Goal: Task Accomplishment & Management: Manage account settings

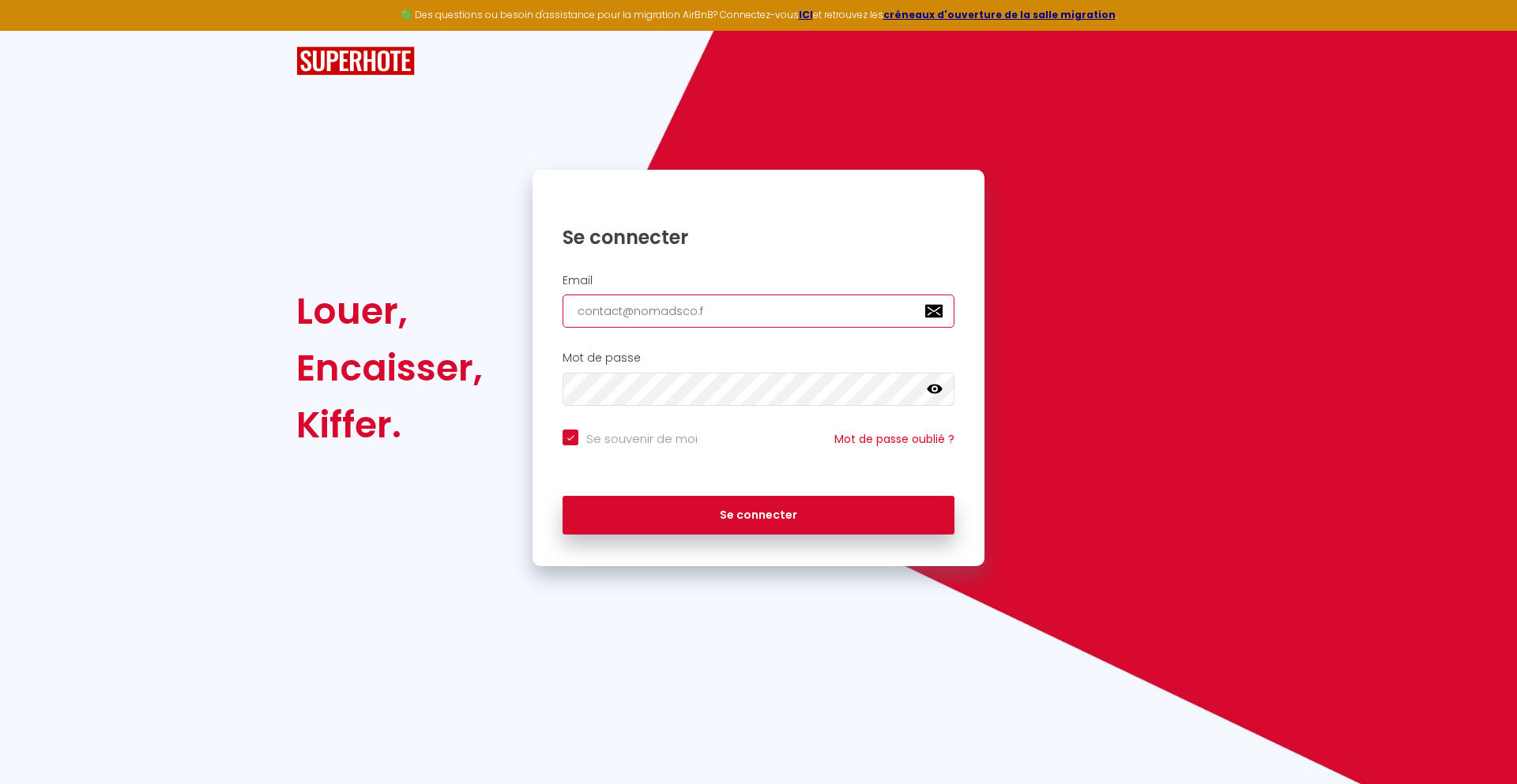
type input "[EMAIL_ADDRESS][DOMAIN_NAME]"
checkbox input "true"
type input "[EMAIL_ADDRESS][DOMAIN_NAME]"
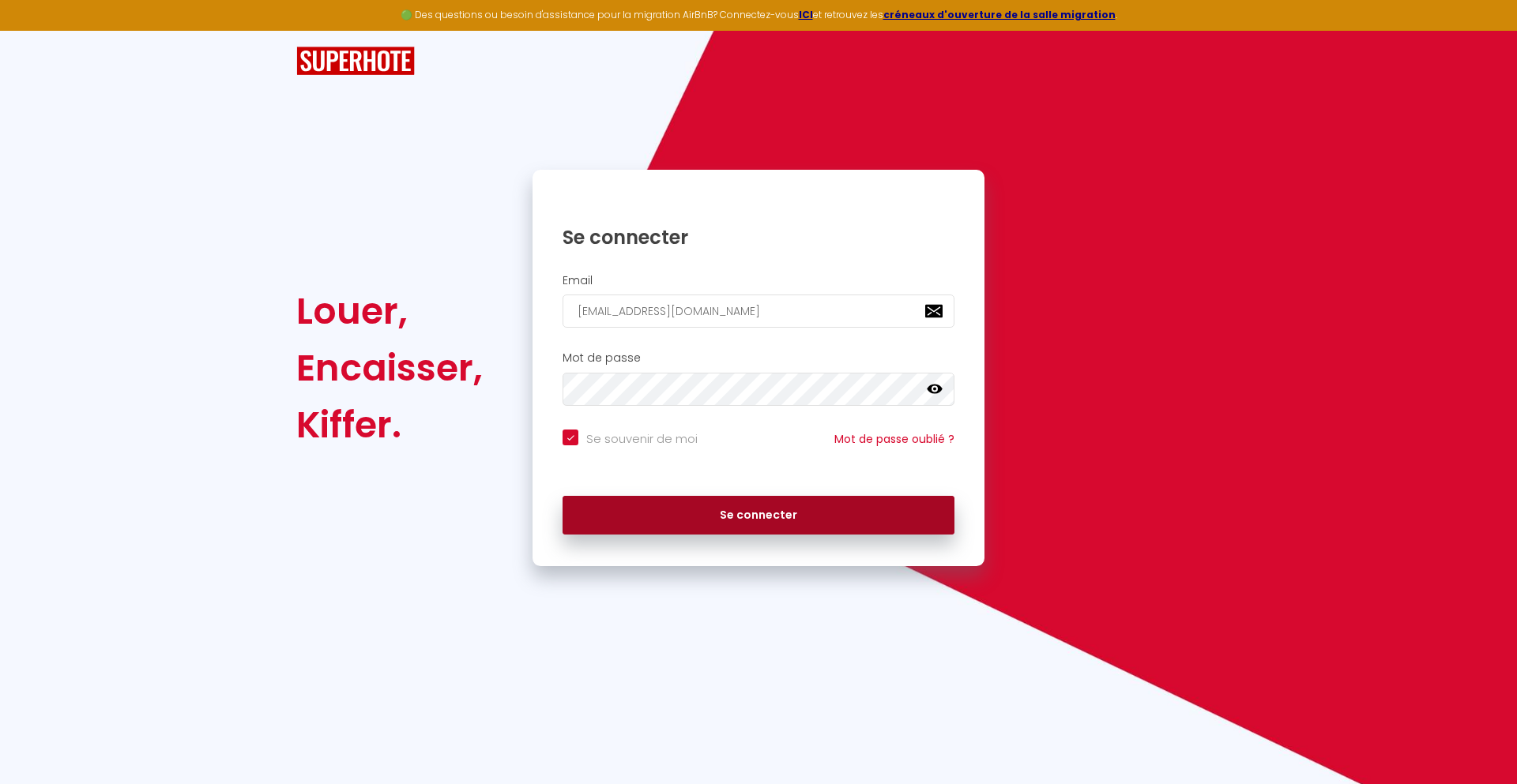
click at [758, 514] on button "Se connecter" at bounding box center [758, 515] width 392 height 40
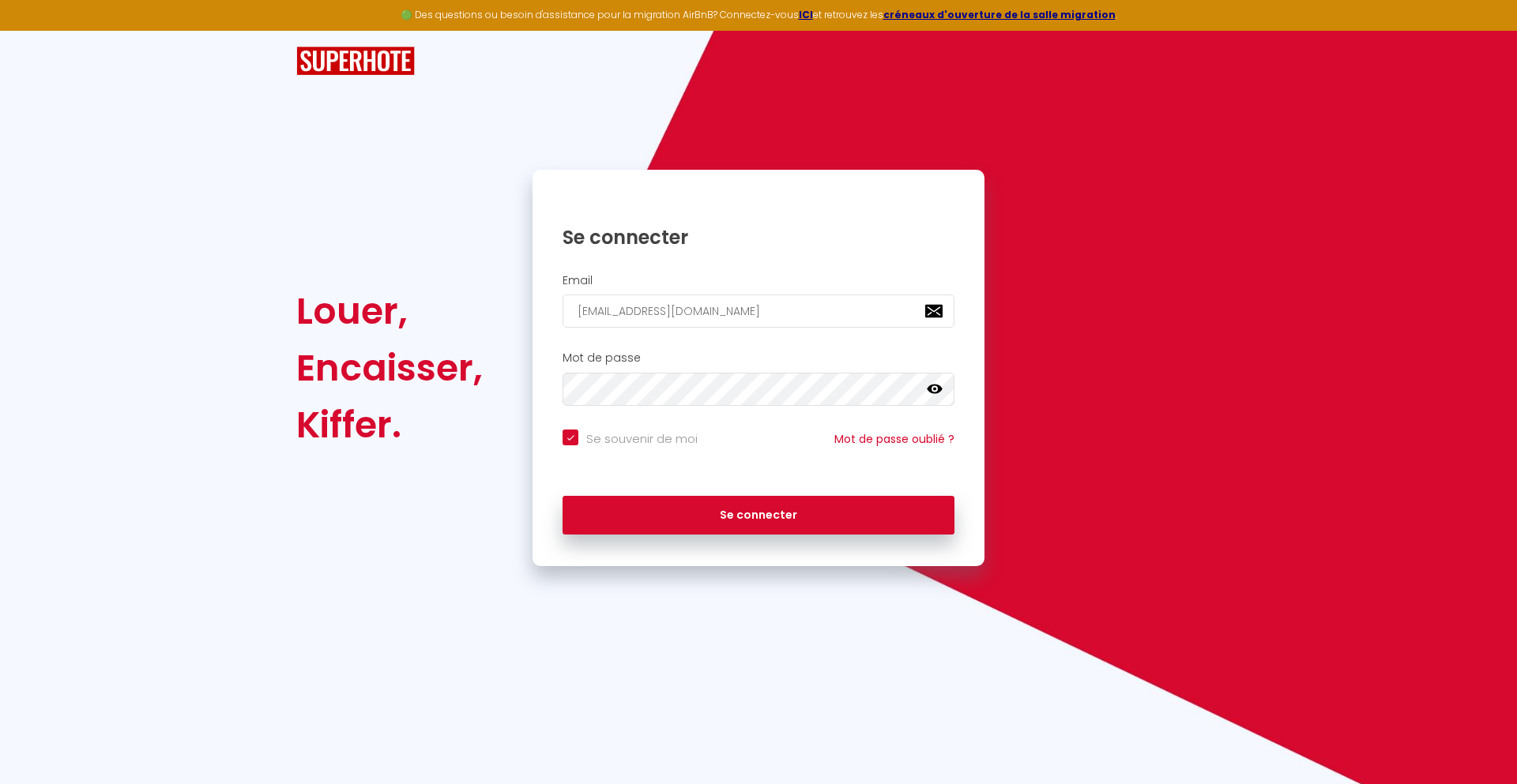
checkbox input "true"
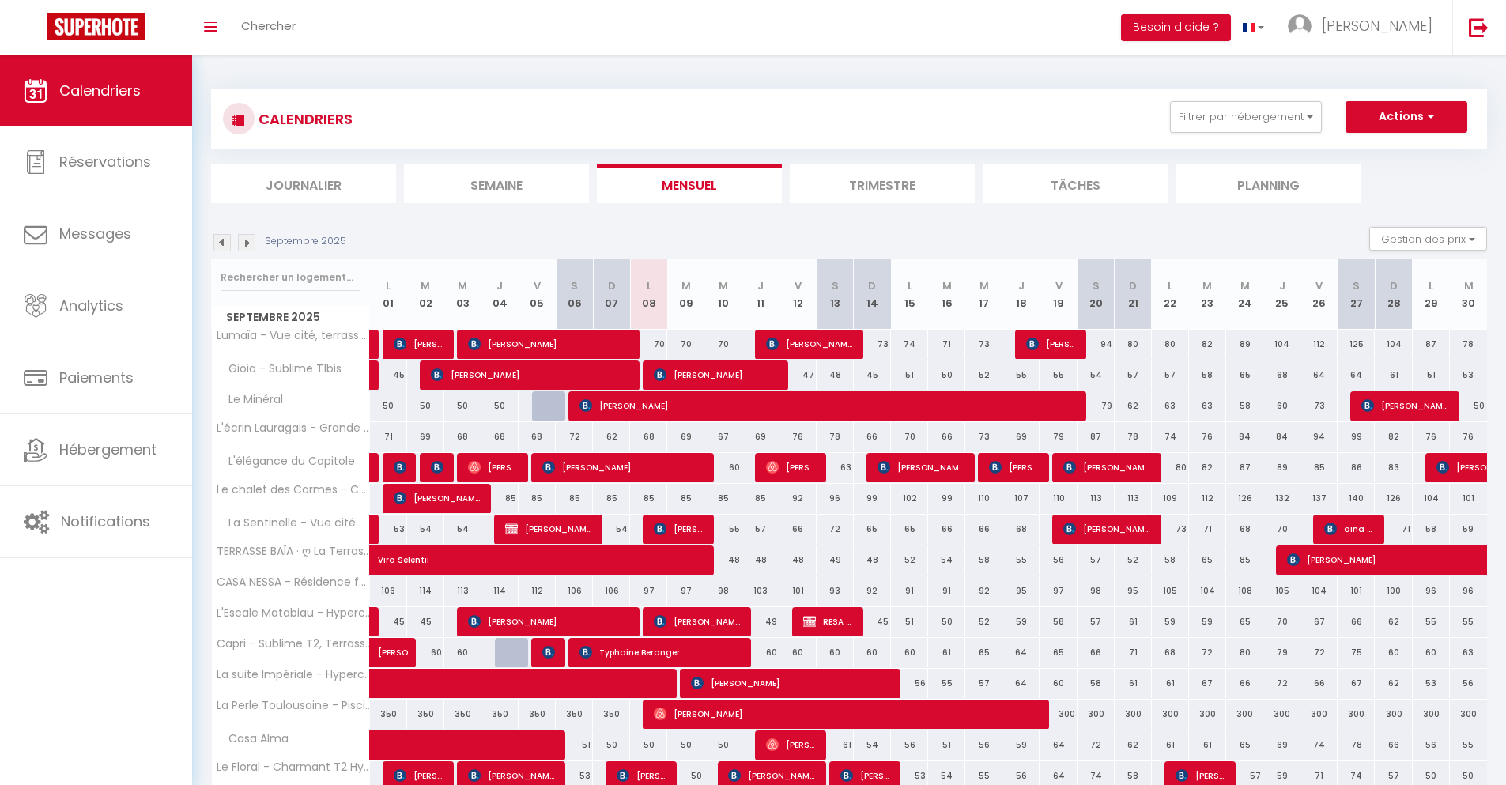
click at [304, 183] on li "Journalier" at bounding box center [303, 183] width 185 height 39
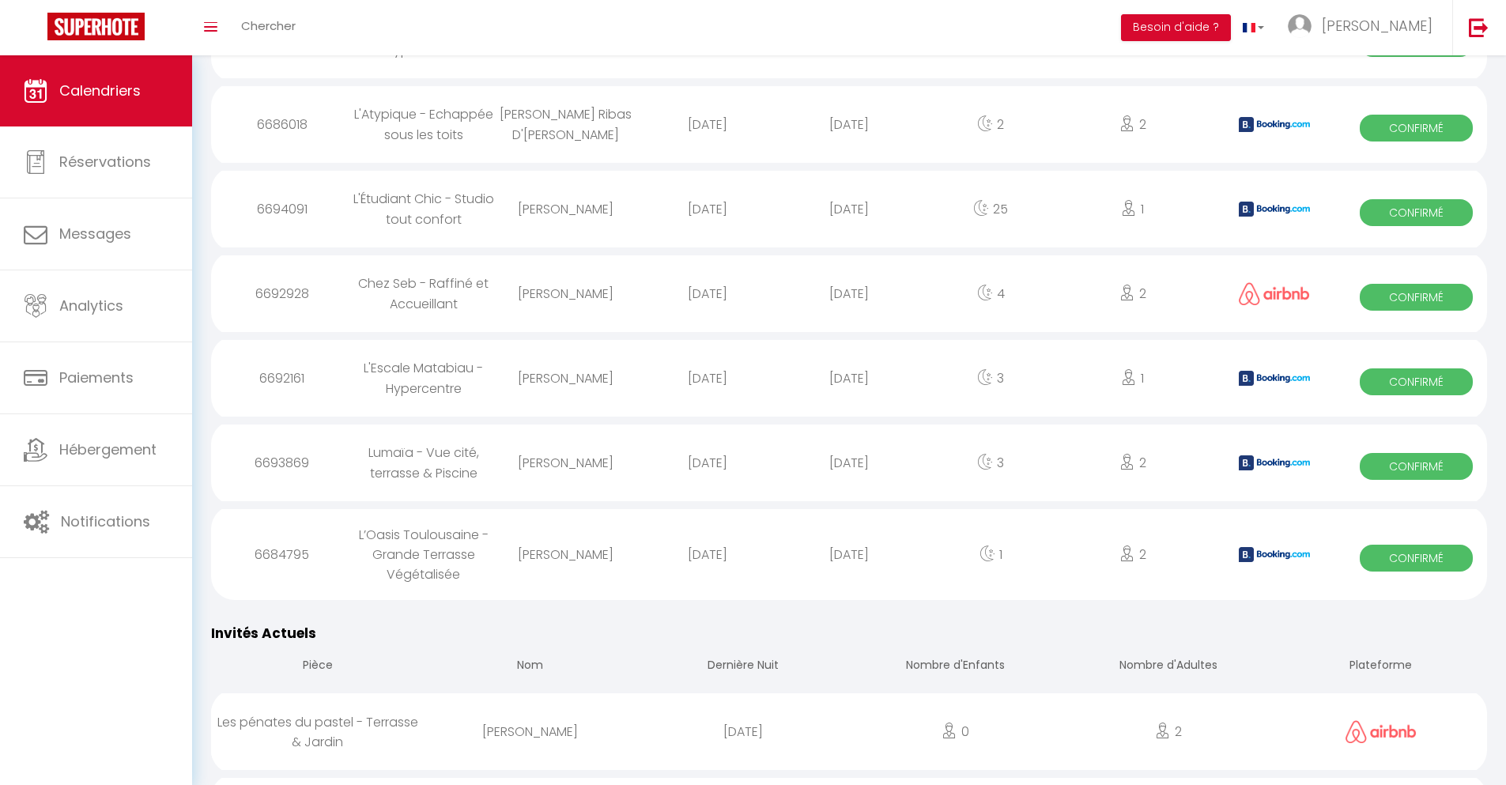
scroll to position [2006, 0]
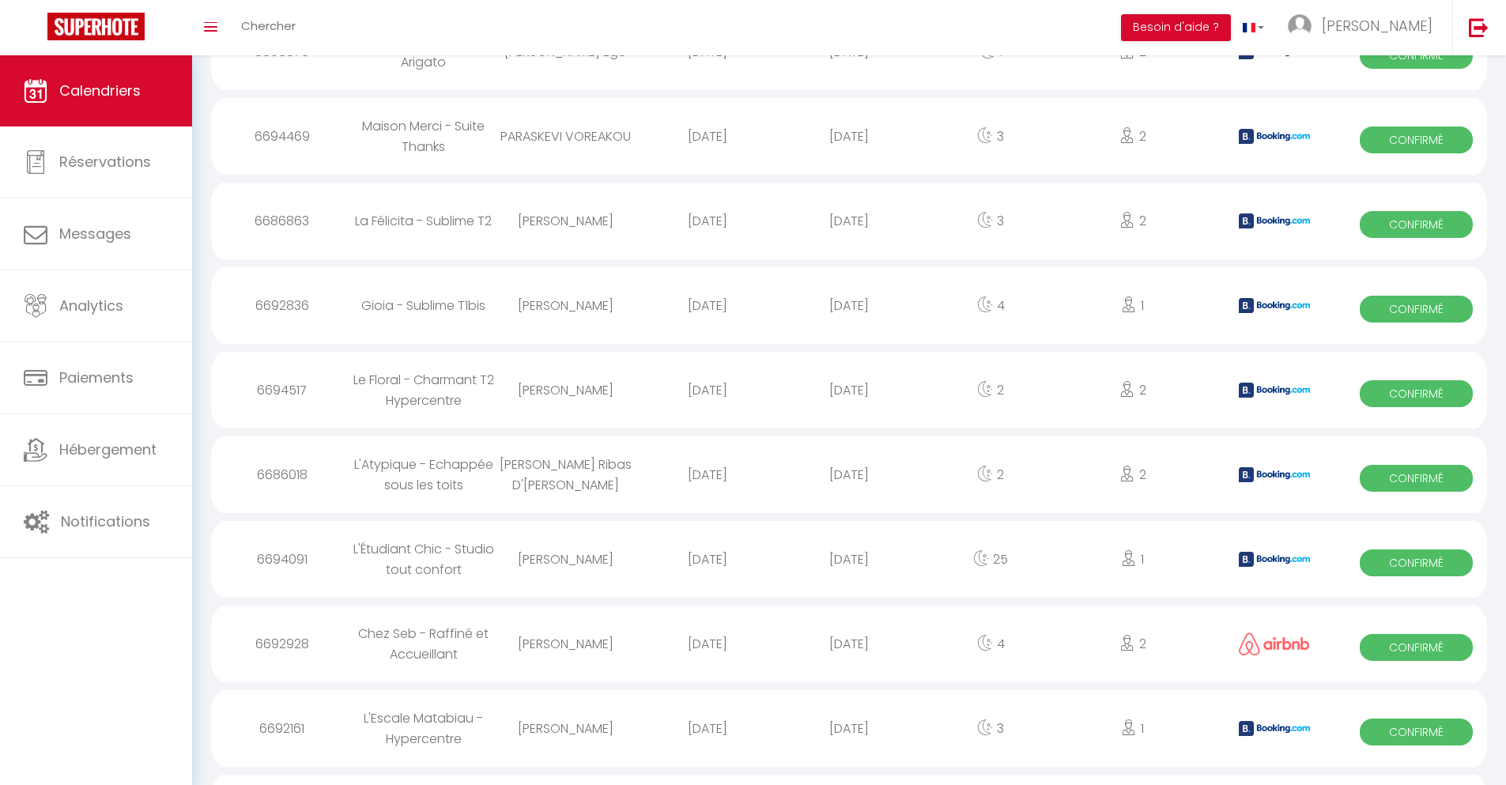
click at [849, 742] on div "[DATE]" at bounding box center [848, 728] width 141 height 51
select select "0"
select select "1"
select select
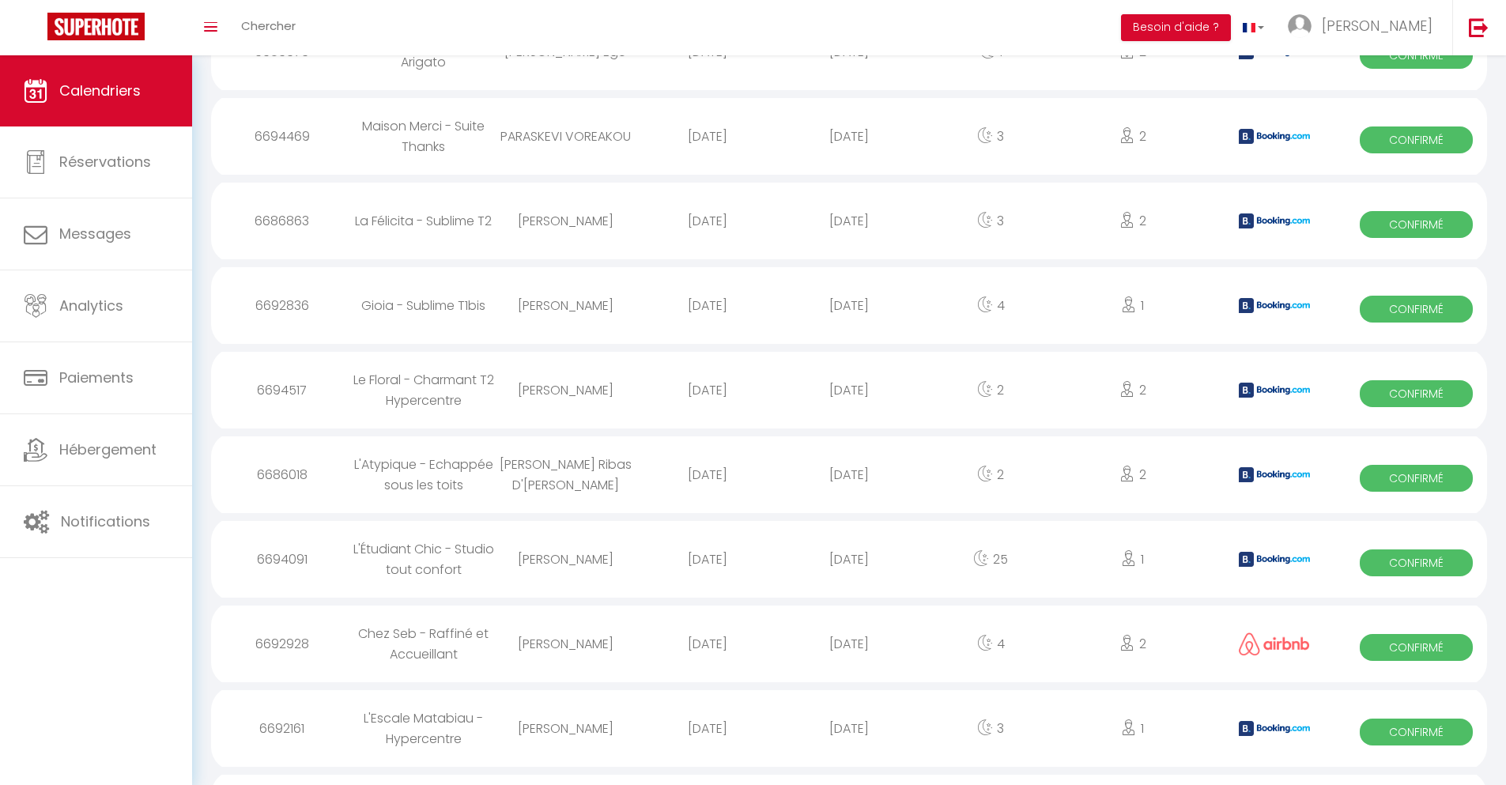
select select
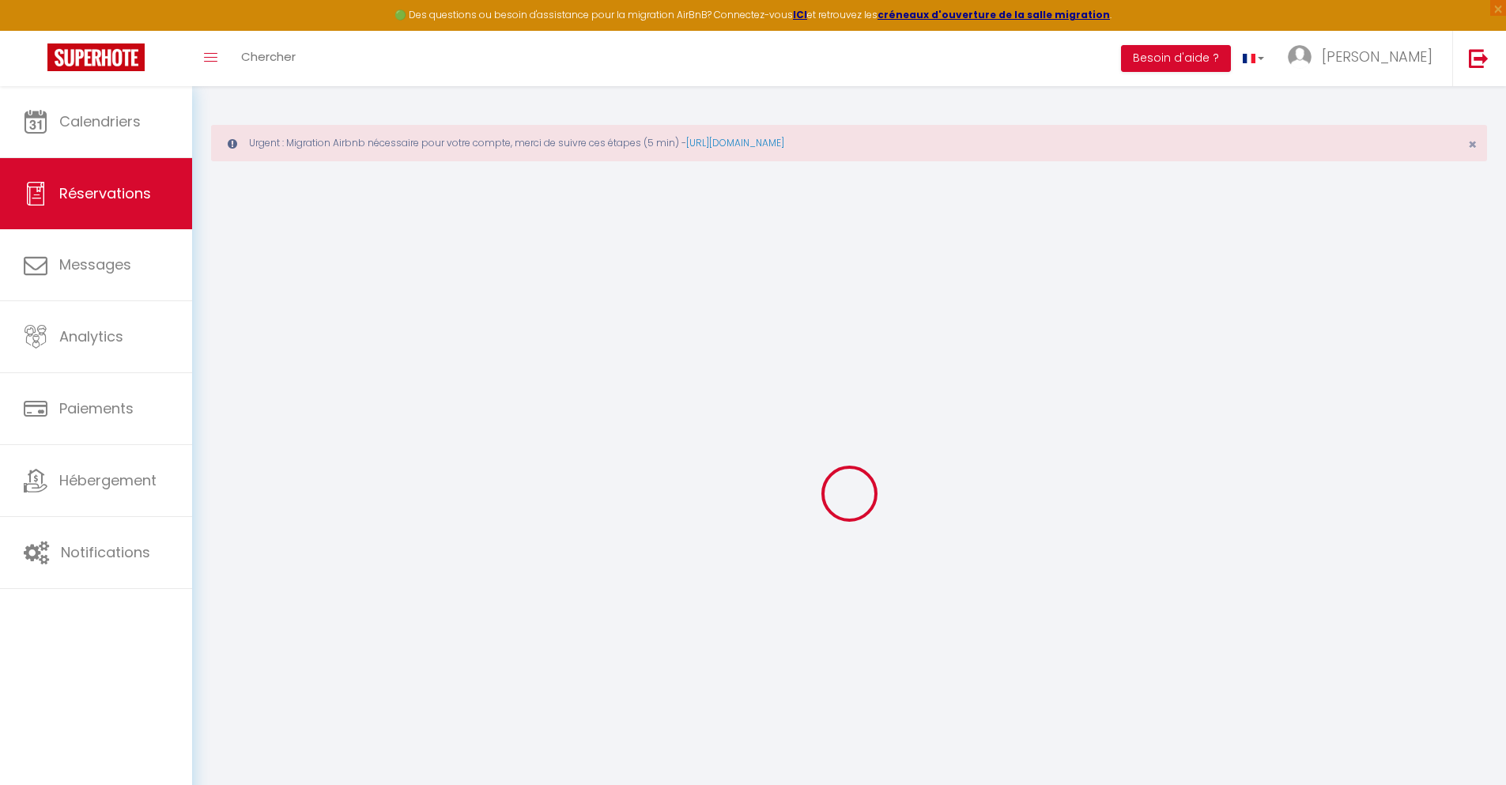
select select
checkbox input "false"
select select
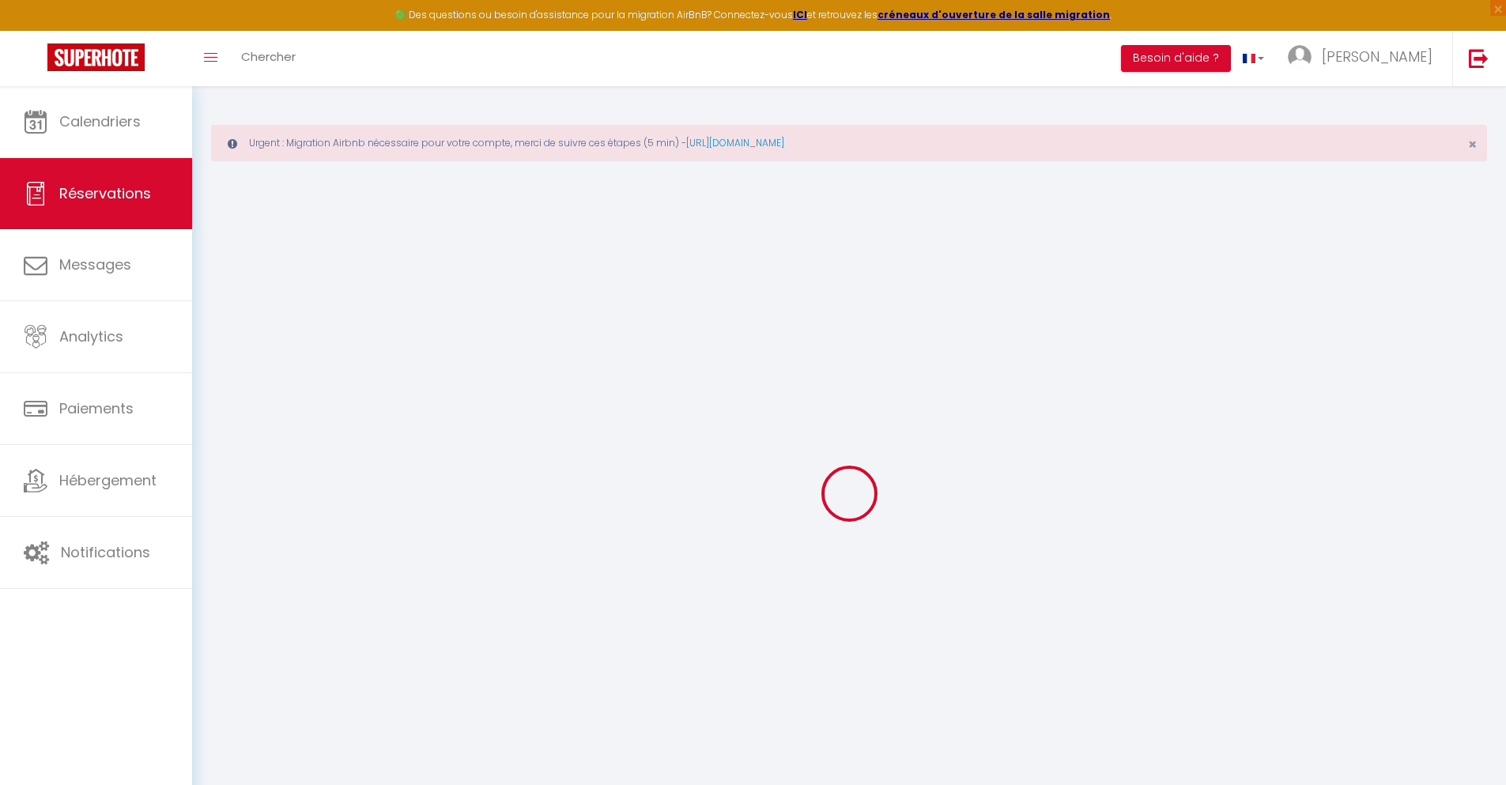
checkbox input "false"
type textarea "** THIS RESERVATION HAS BEEN PRE-PAID ** BOOKING NOTE : Payment charge is EUR 2…"
type input "40"
type input "9.25"
select select
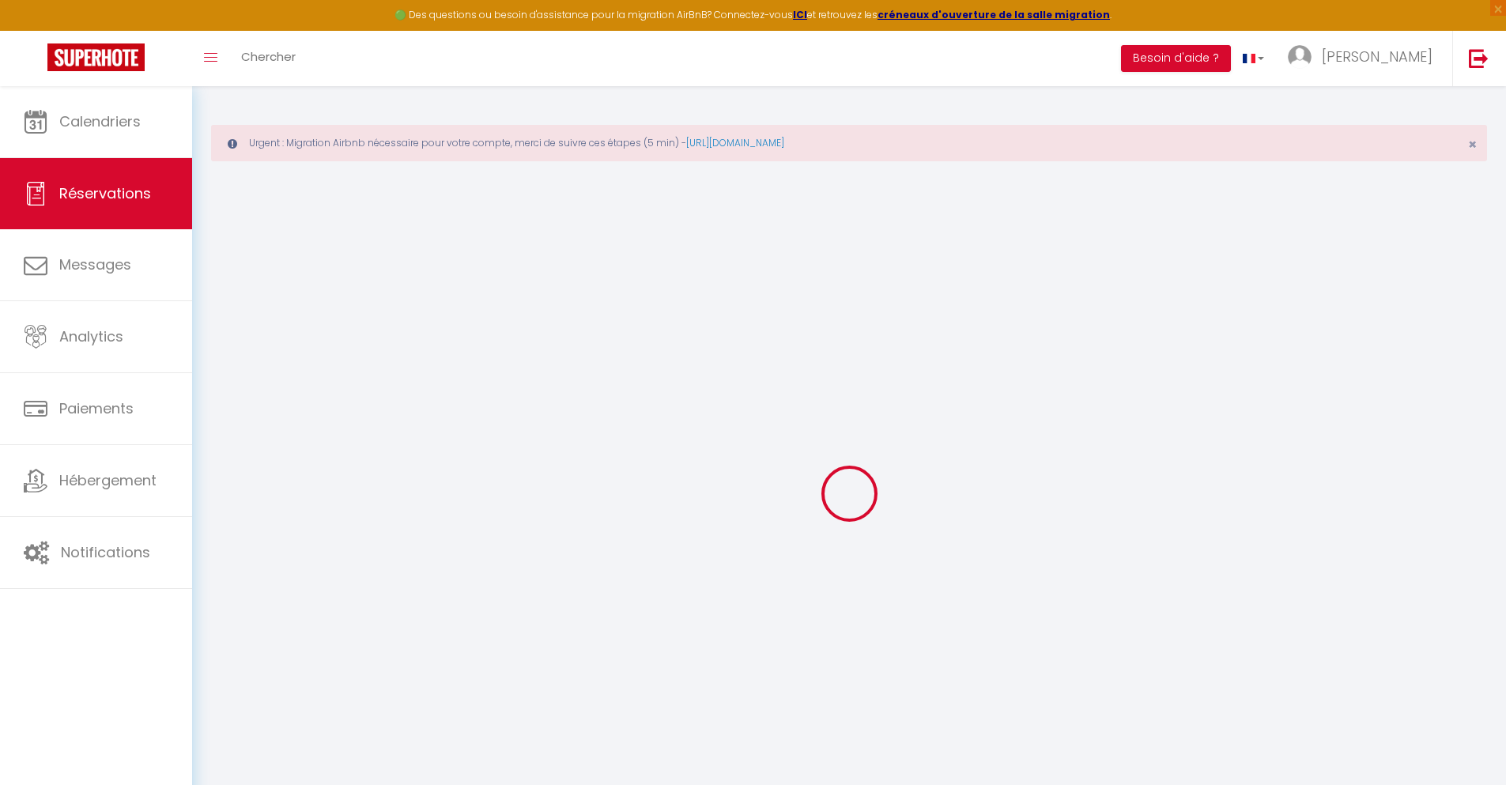
select select
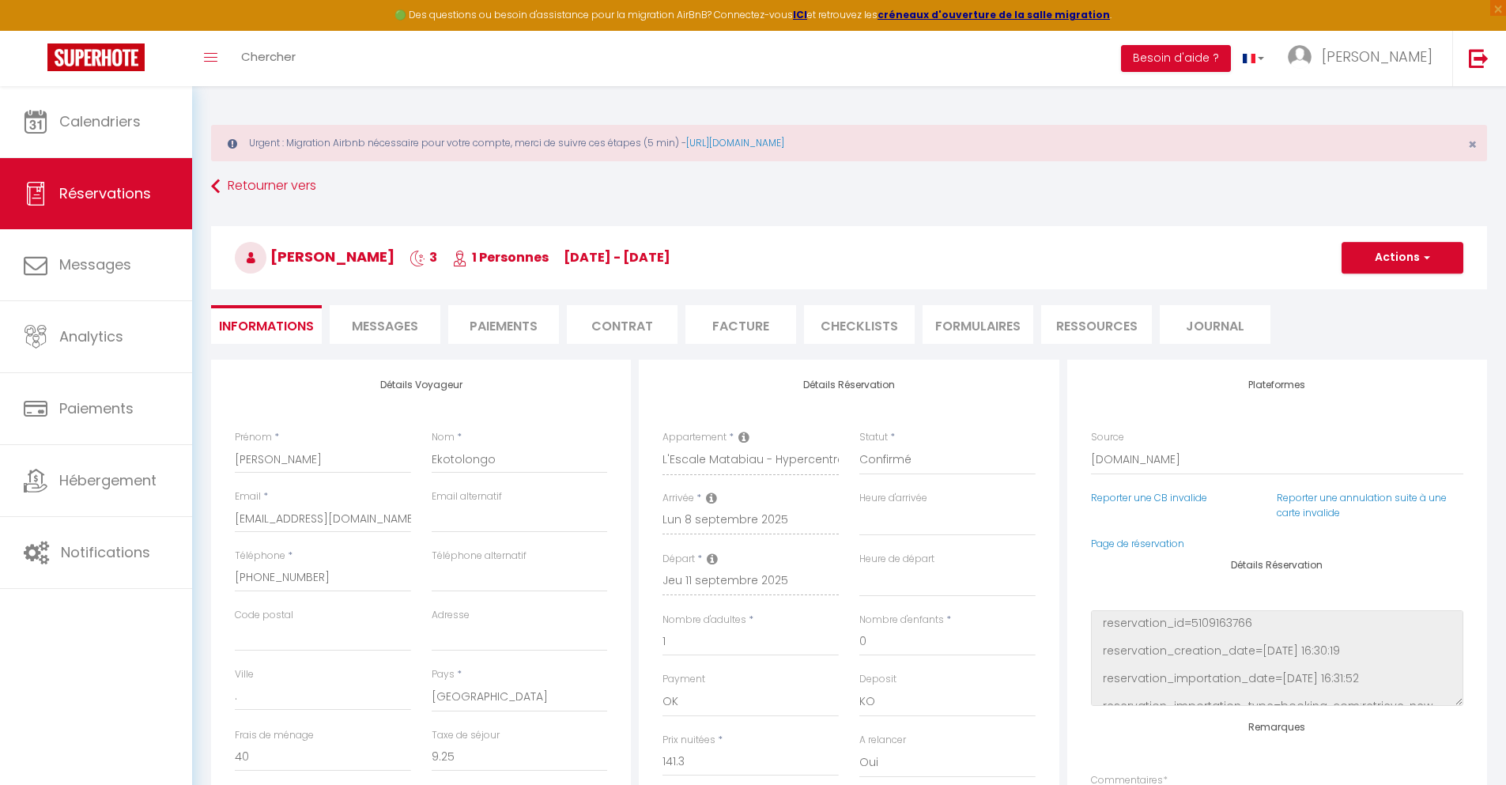
checkbox input "false"
select select
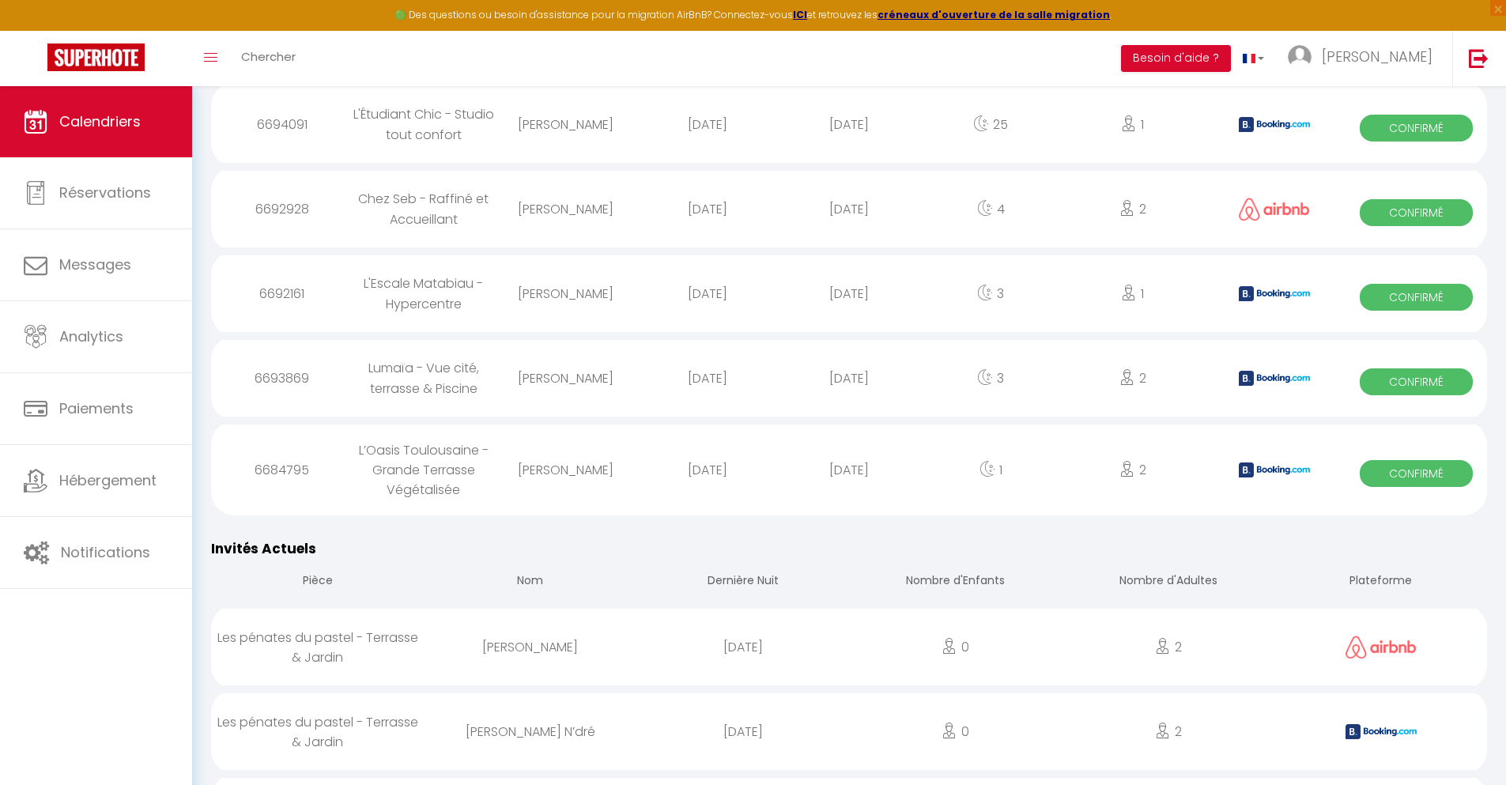
scroll to position [2189, 0]
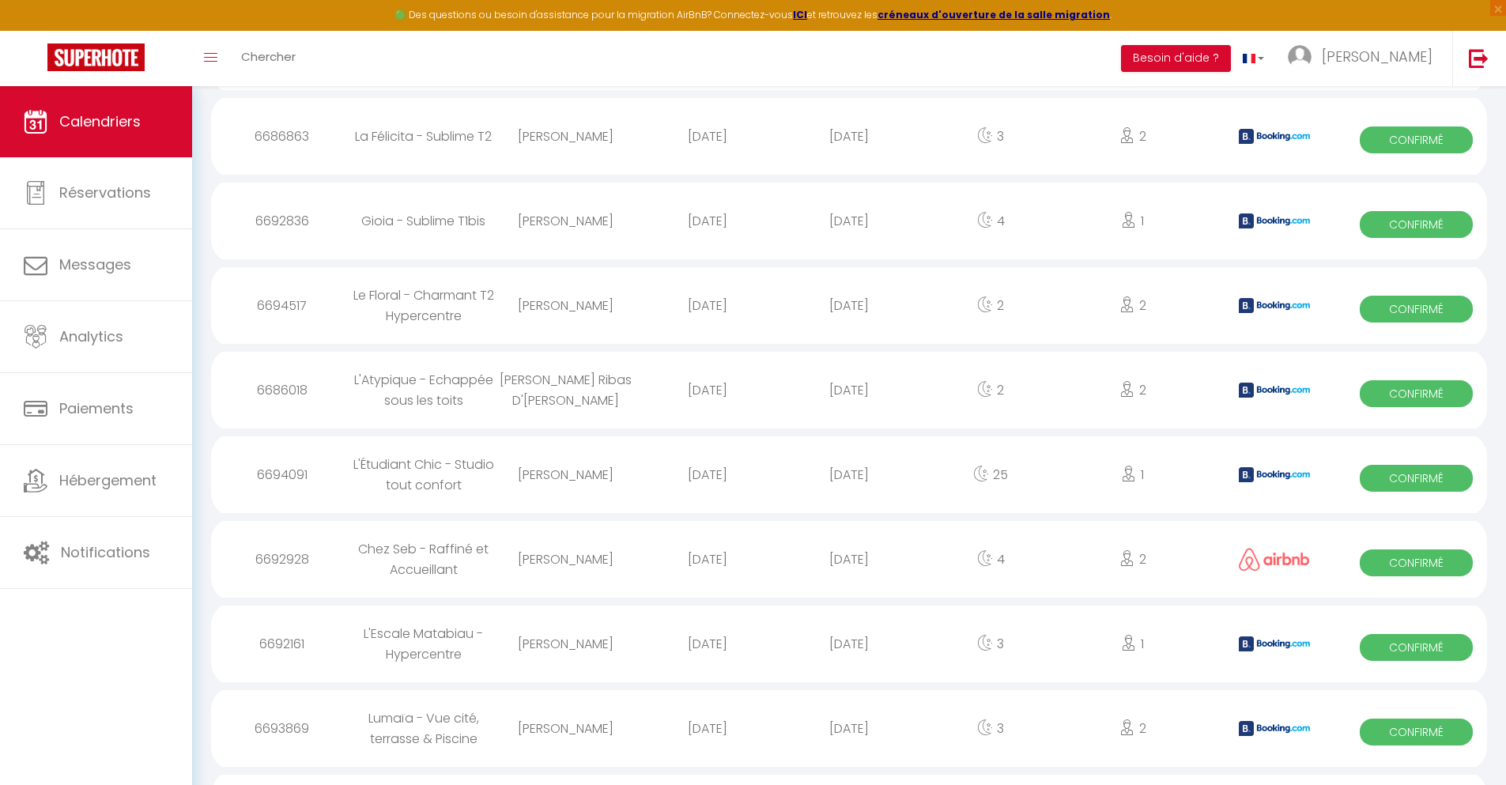
click at [849, 742] on div "[DATE]" at bounding box center [848, 728] width 141 height 51
select select "0"
select select "1"
select select
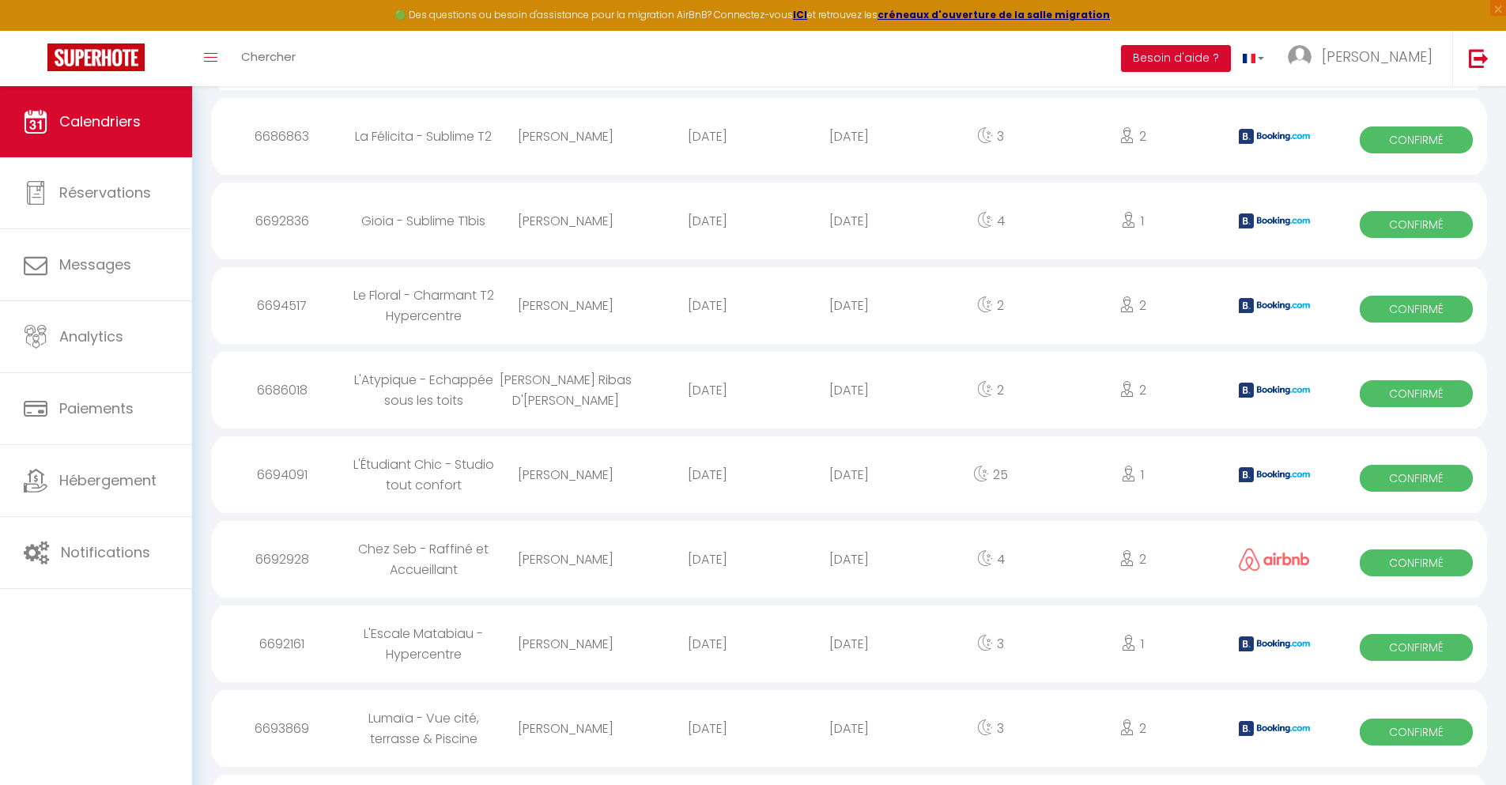
select select
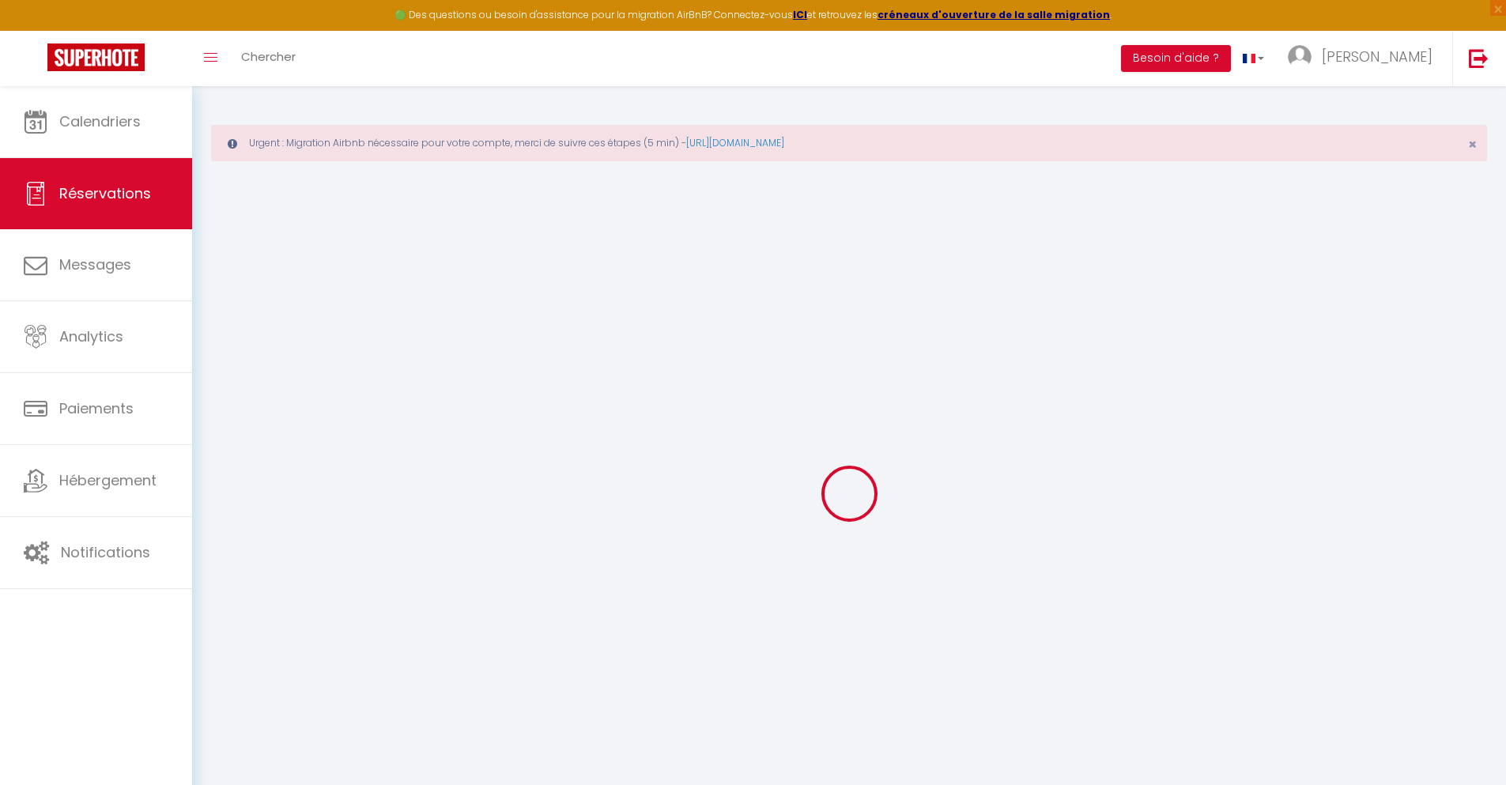
select select
checkbox input "false"
select select
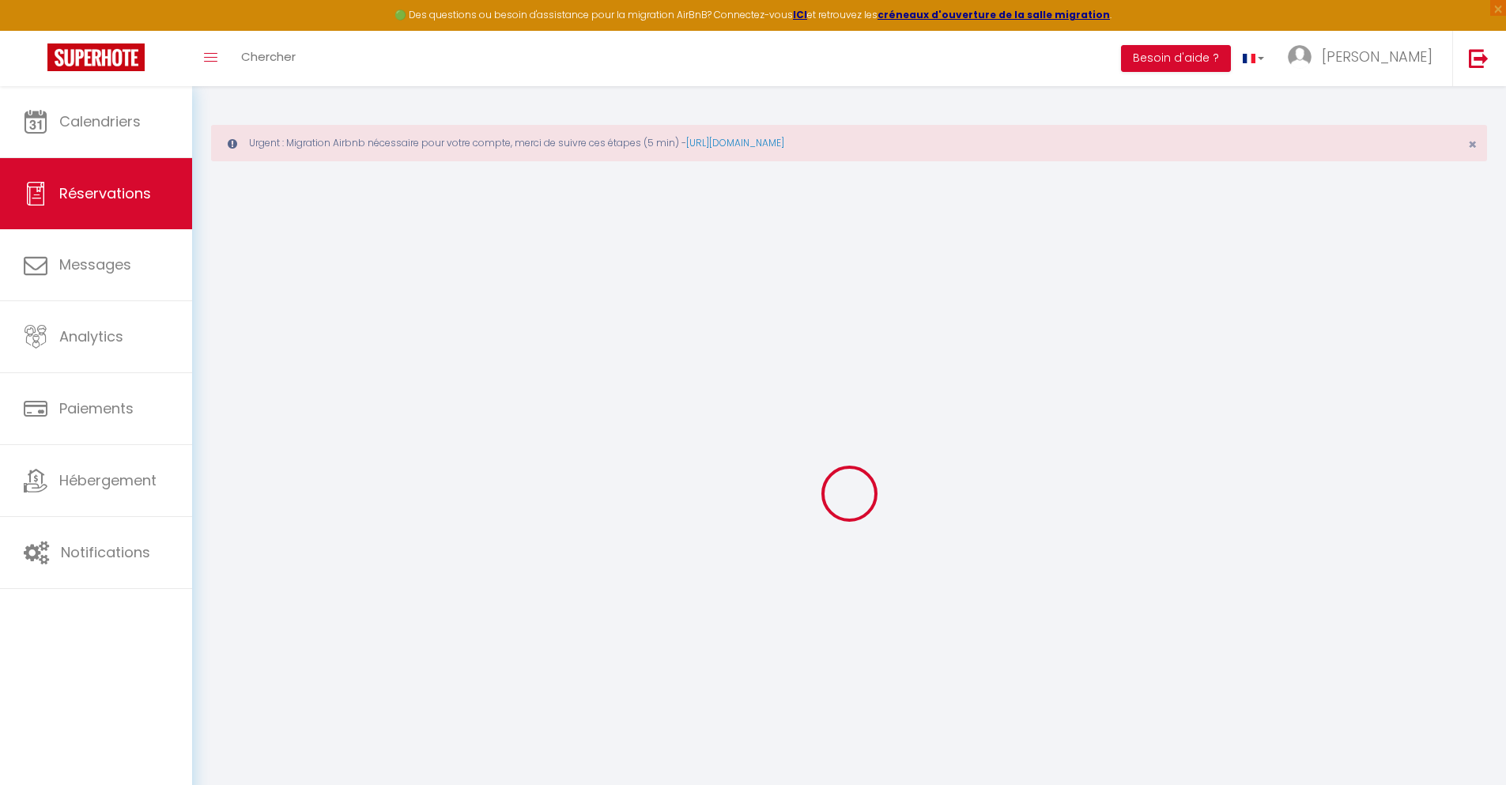
checkbox input "false"
type textarea "** THIS RESERVATION HAS BEEN PRE-PAID ** You have a booker that would like free…"
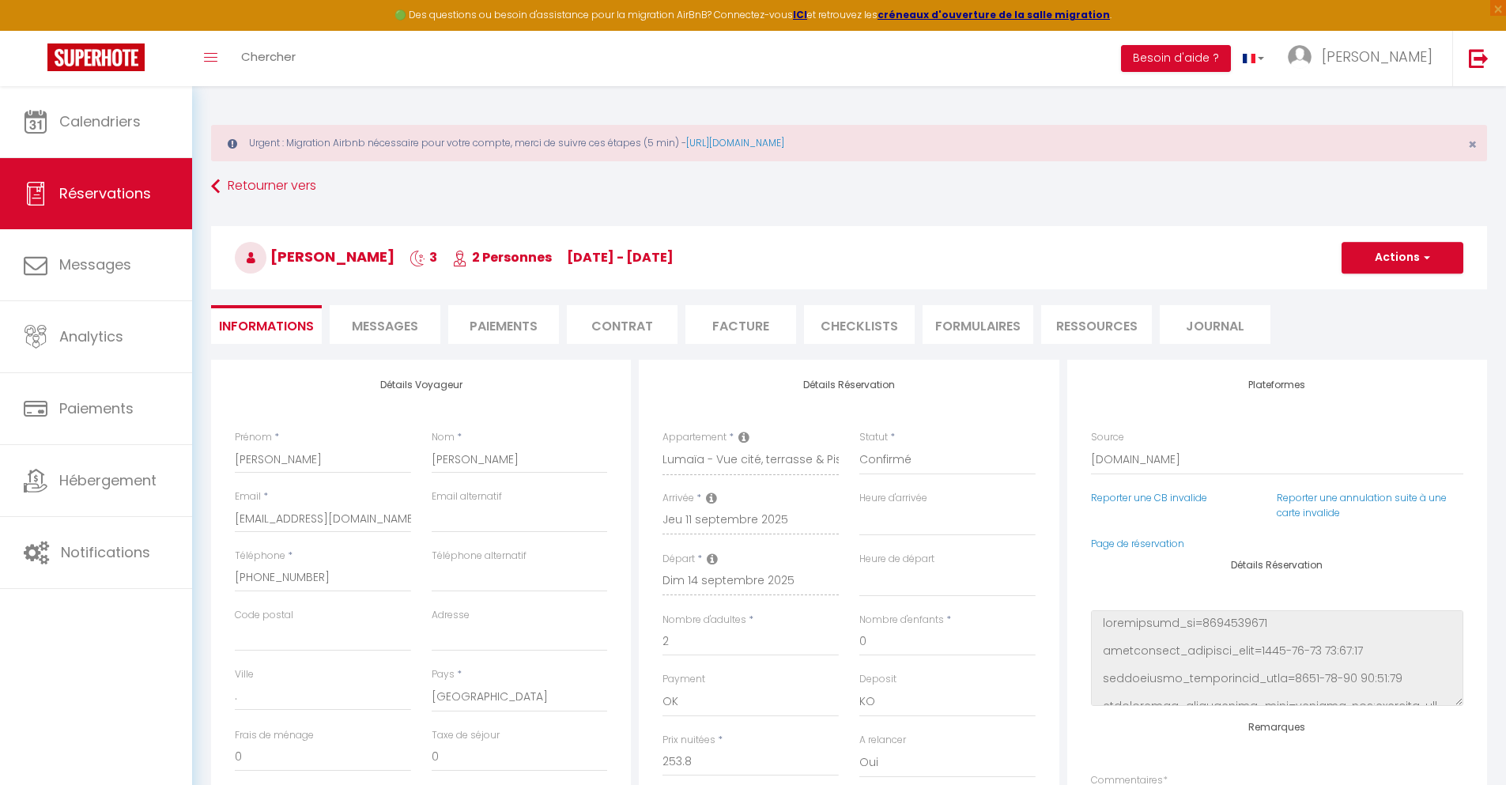
type input "48"
type input "16.61"
select select
checkbox input "false"
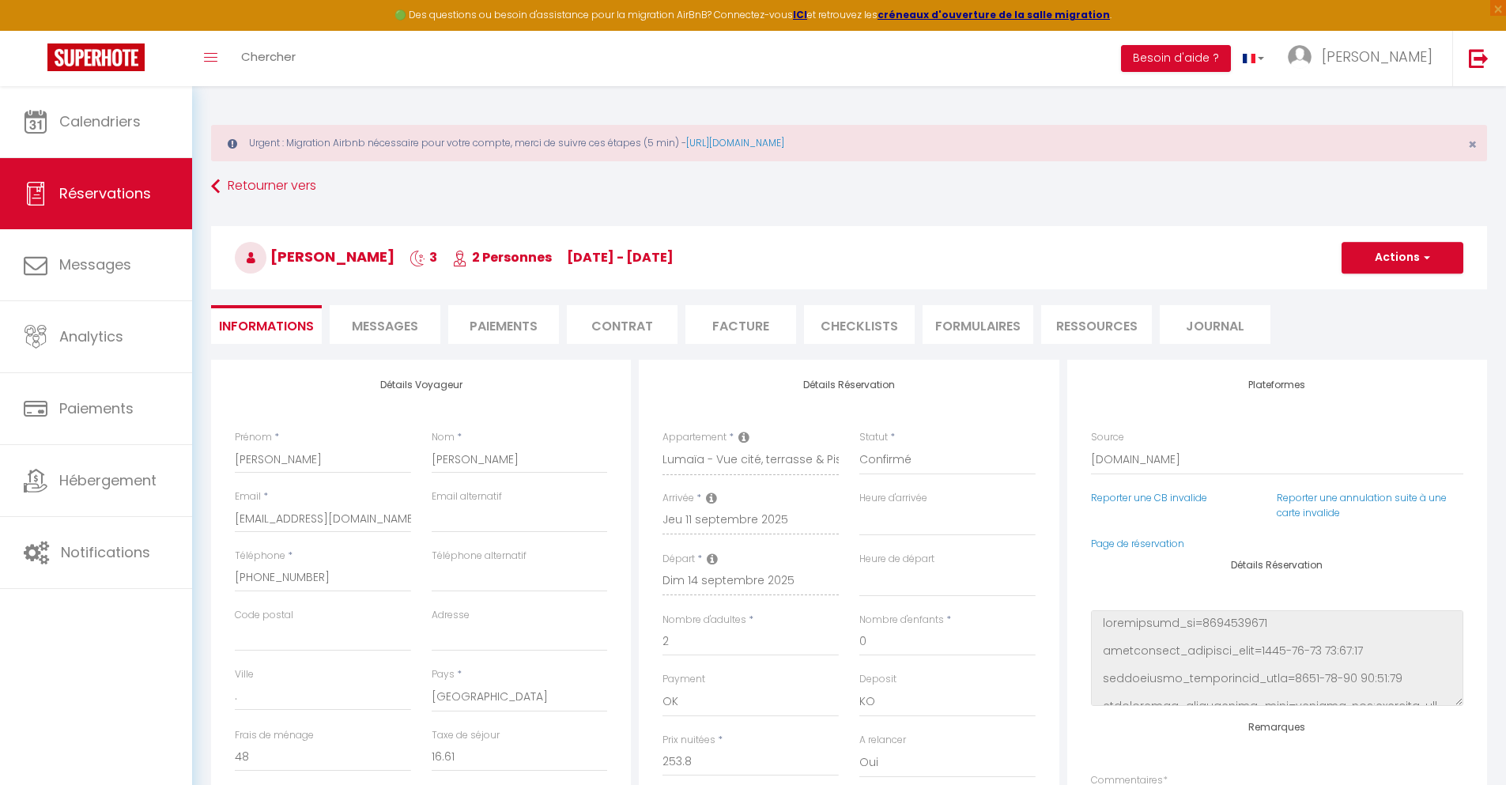
select select
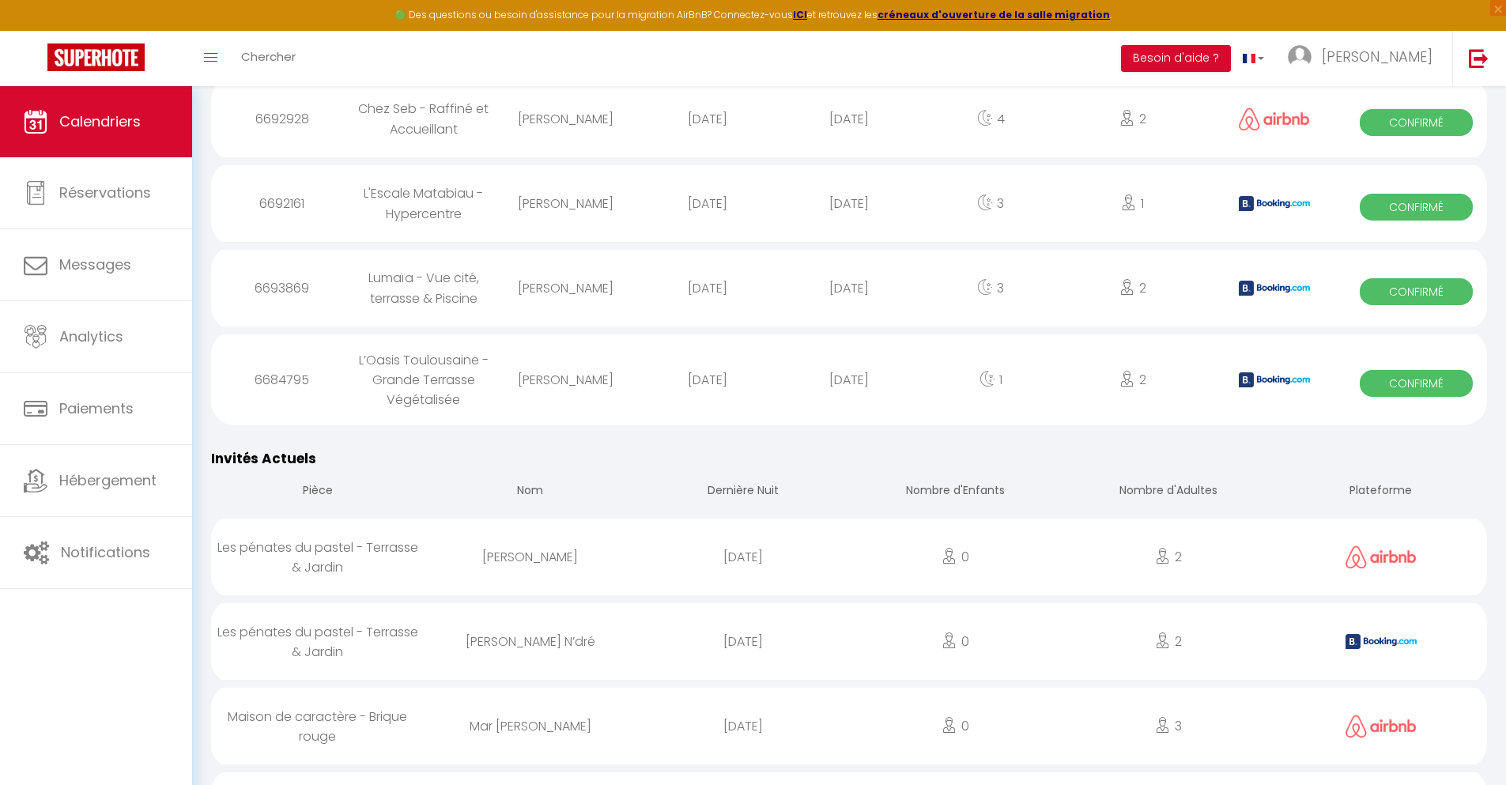
scroll to position [2284, 0]
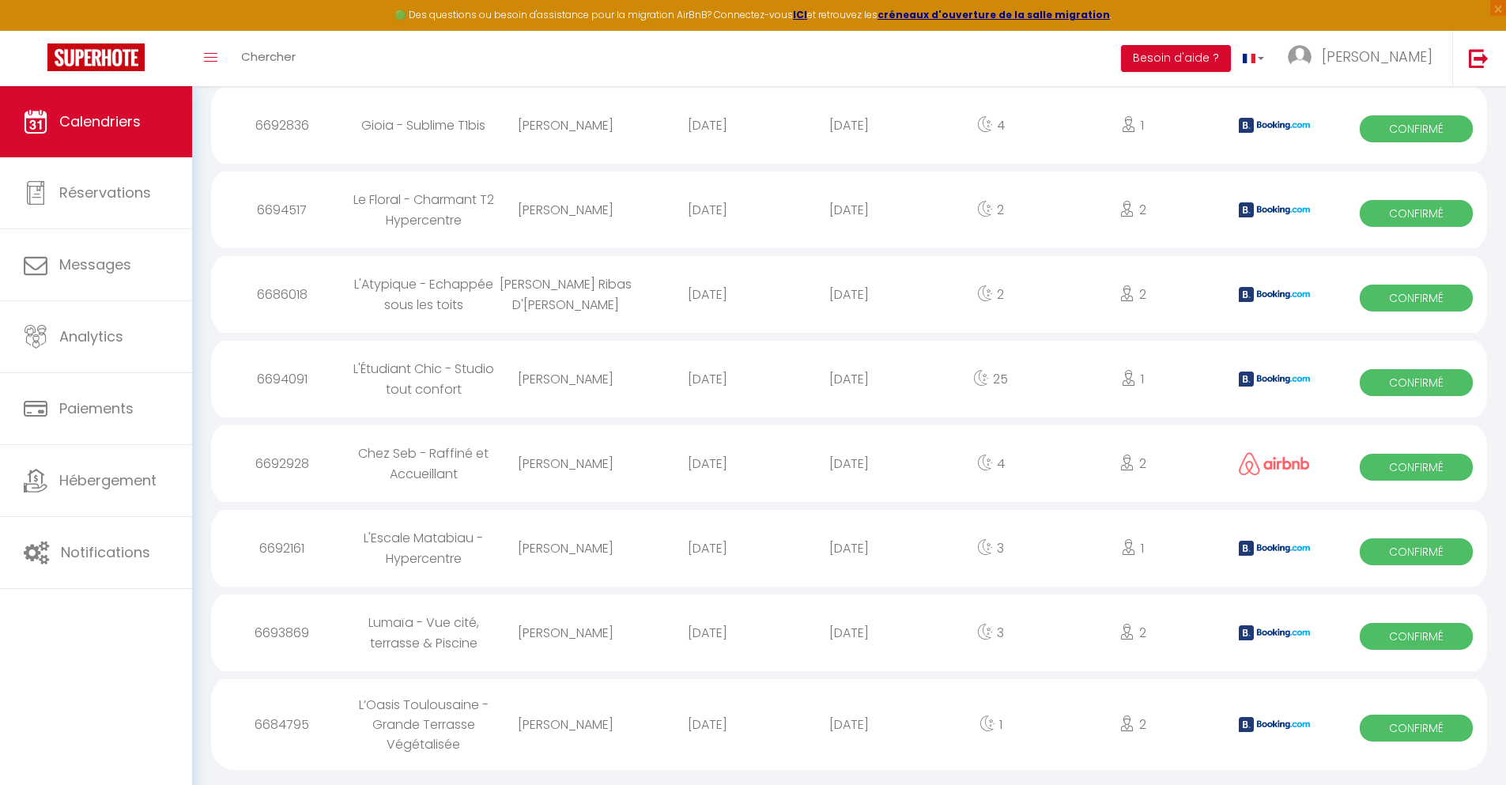
click at [849, 737] on div "[DATE]" at bounding box center [848, 724] width 141 height 51
select select "0"
select select "1"
select select
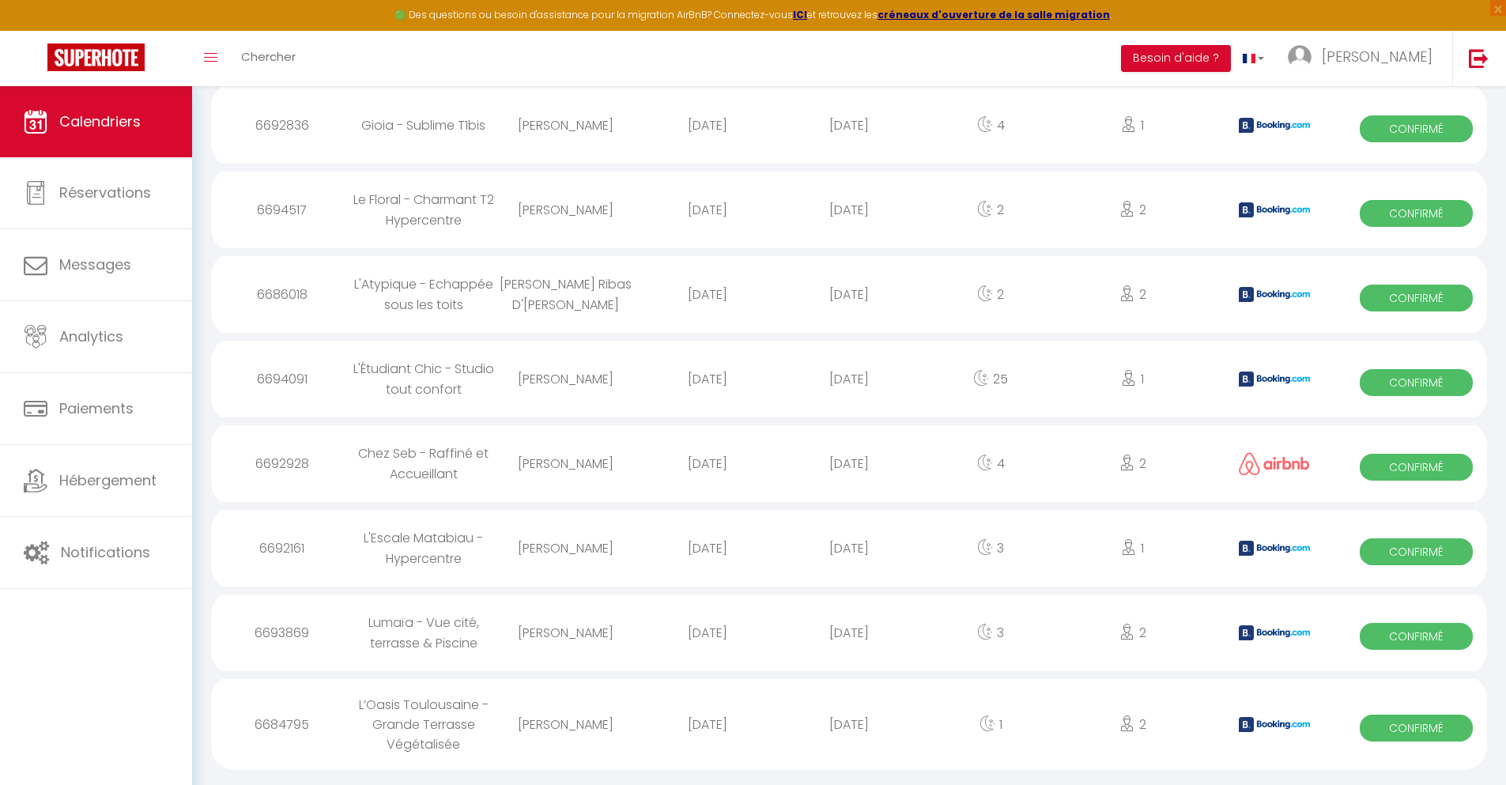
select select
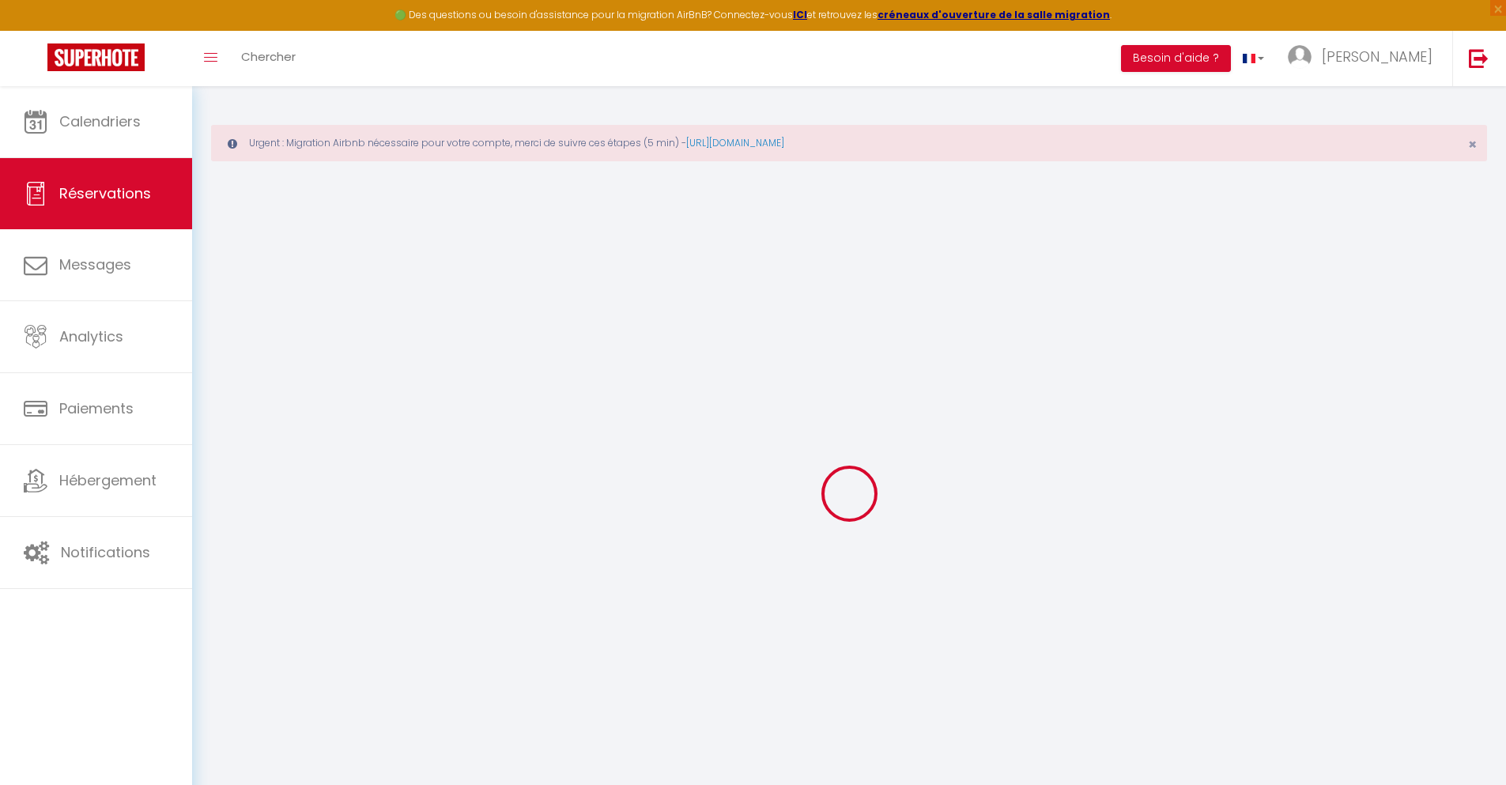
select select
checkbox input "false"
select select
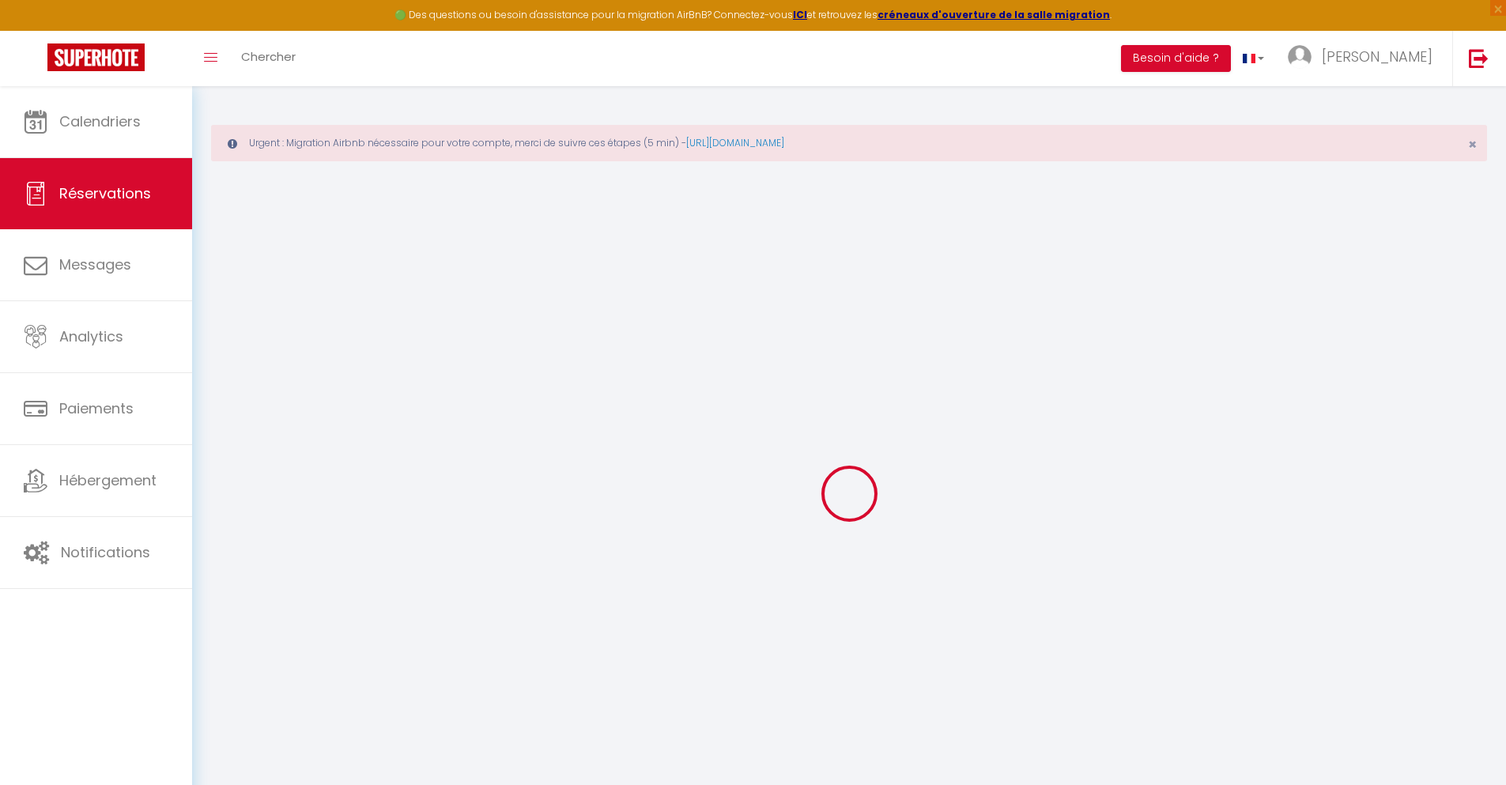
checkbox input "false"
type textarea "** THIS RESERVATION HAS BEEN PRE-PAID ** BOOKING NOTE : Payment charge is EUR 1…"
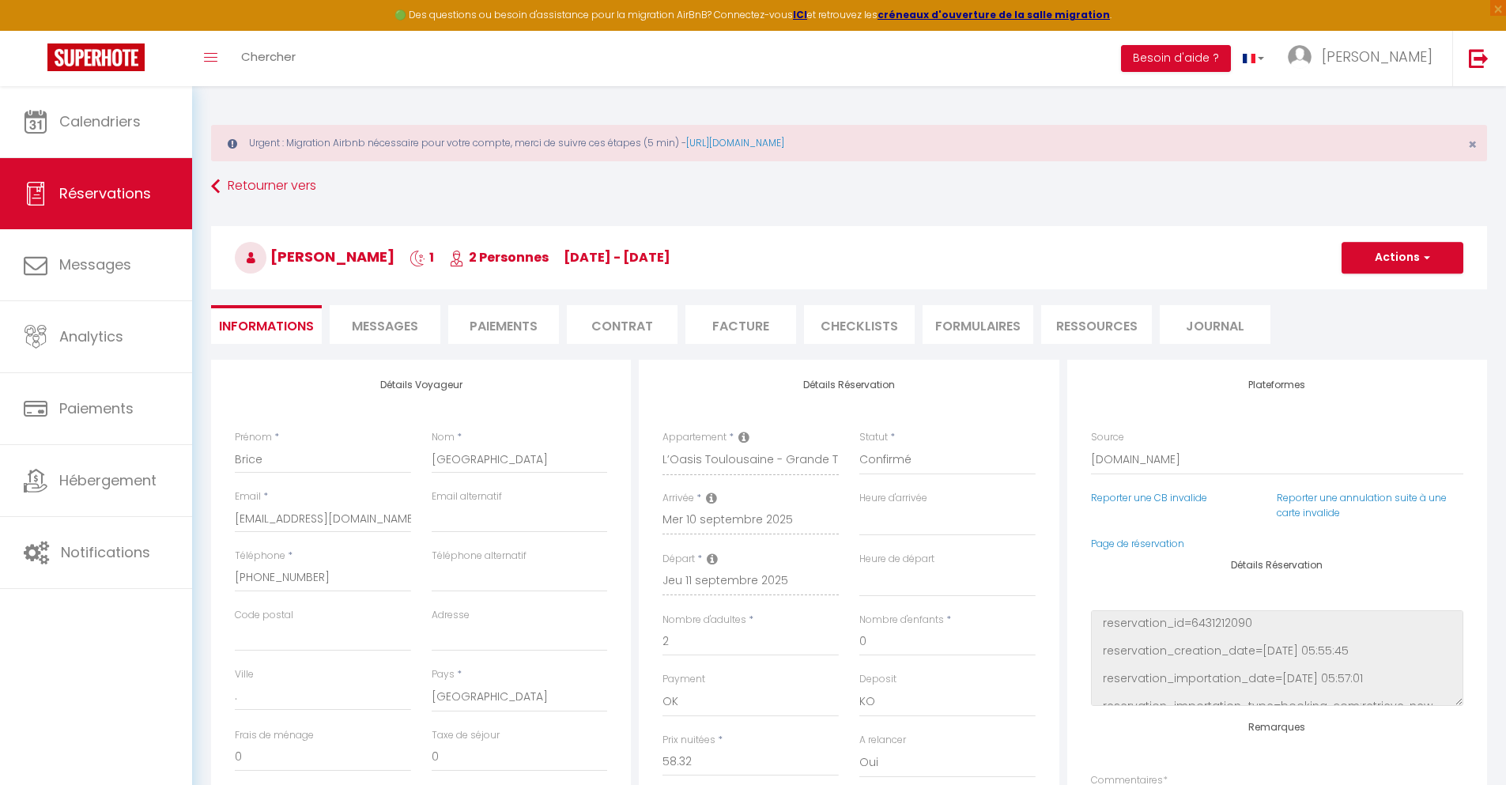
type input "40"
type input "3.82"
select select
checkbox input "false"
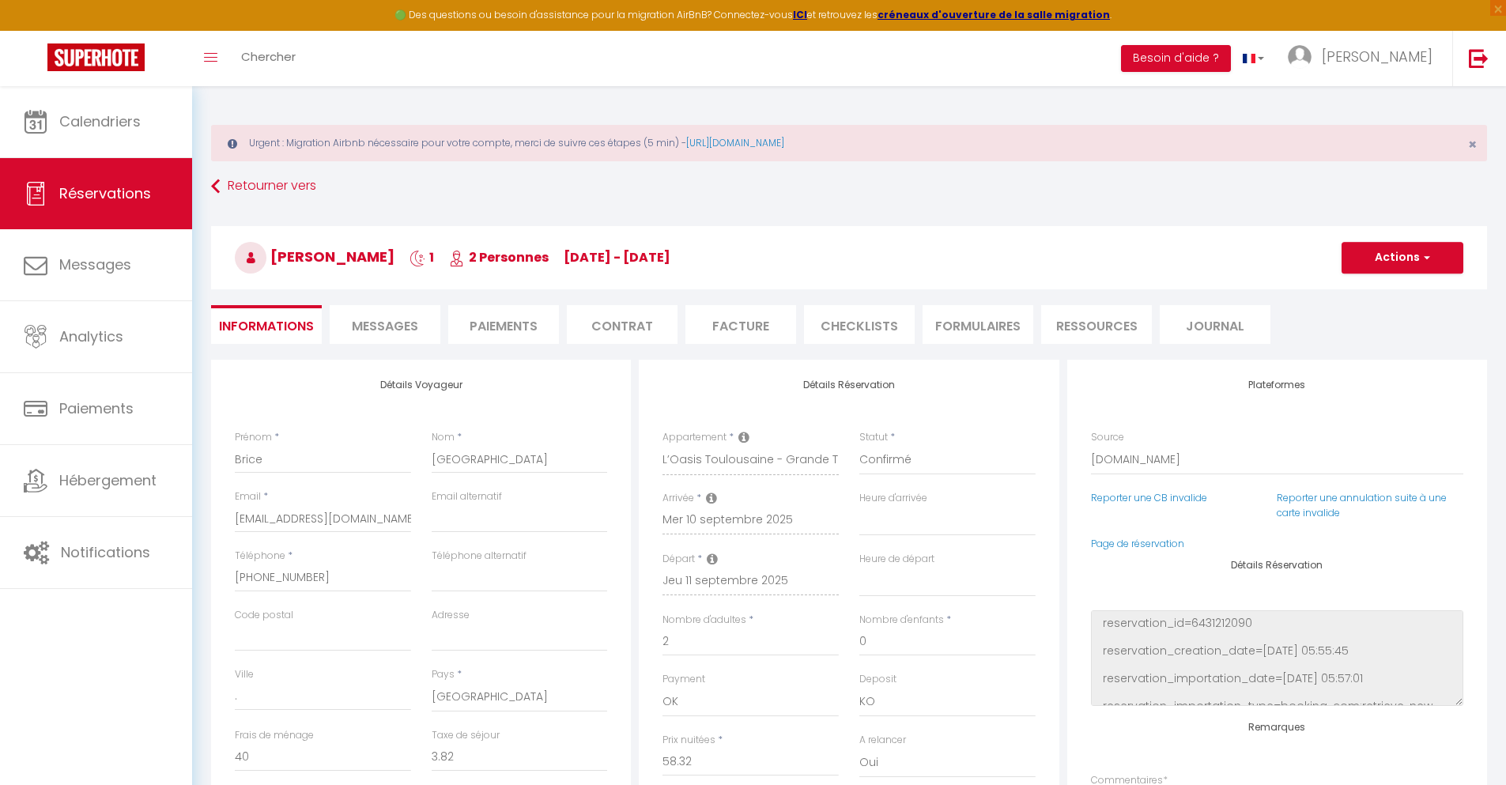
select select
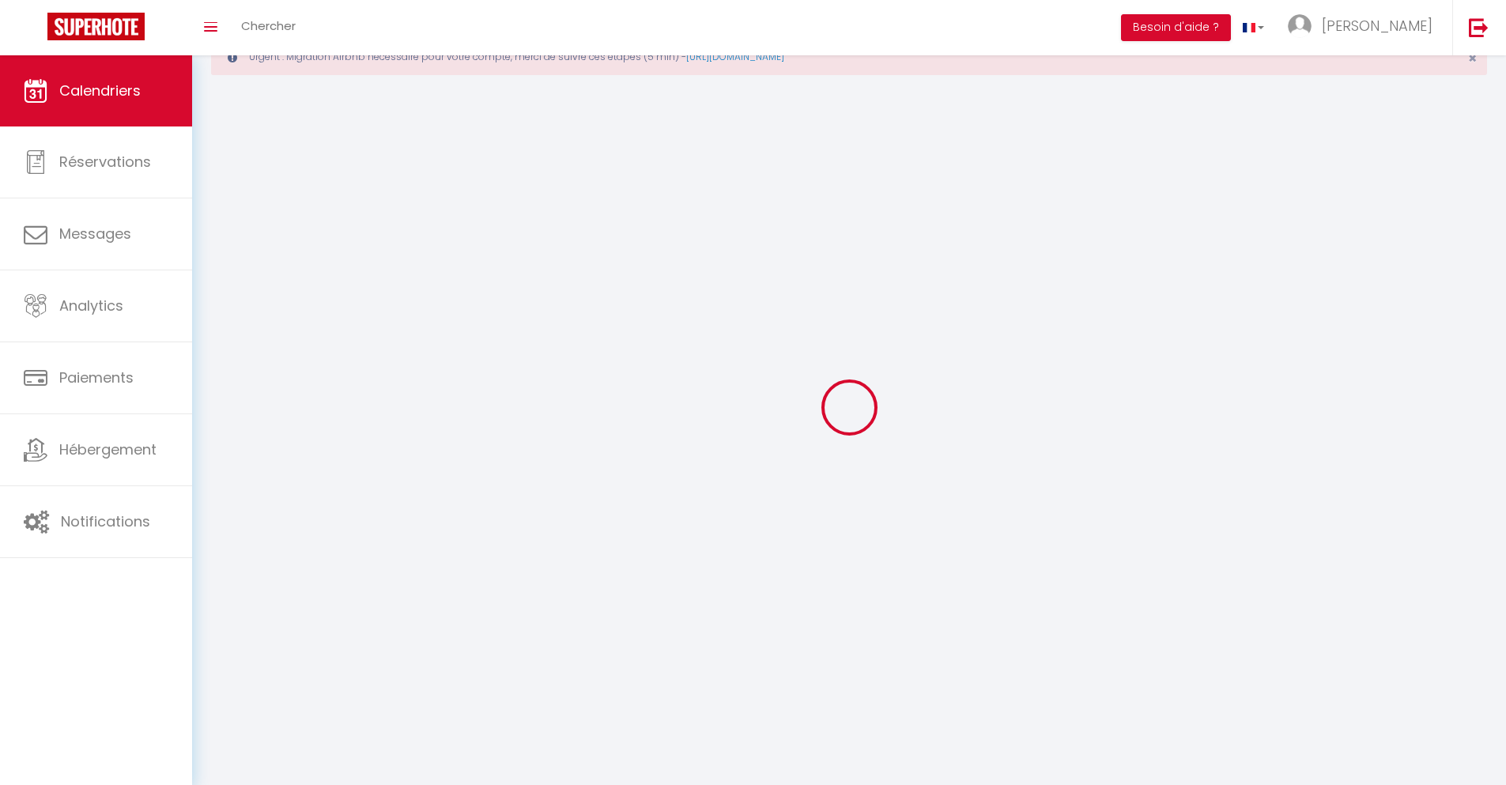
scroll to position [86, 0]
